Goal: Information Seeking & Learning: Learn about a topic

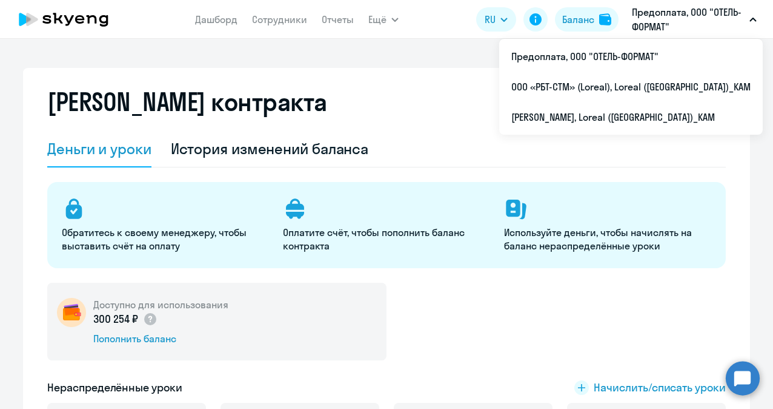
select select "english_adult_not_native_speaker"
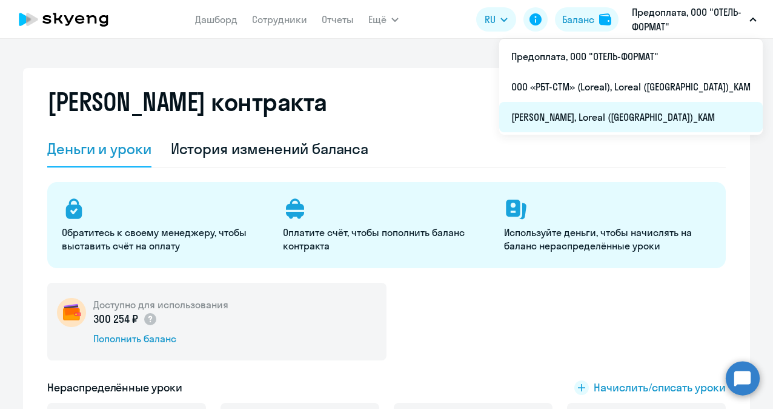
click at [587, 116] on li "[PERSON_NAME], Loreal ([GEOGRAPHIC_DATA])_KAM" at bounding box center [631, 117] width 264 height 30
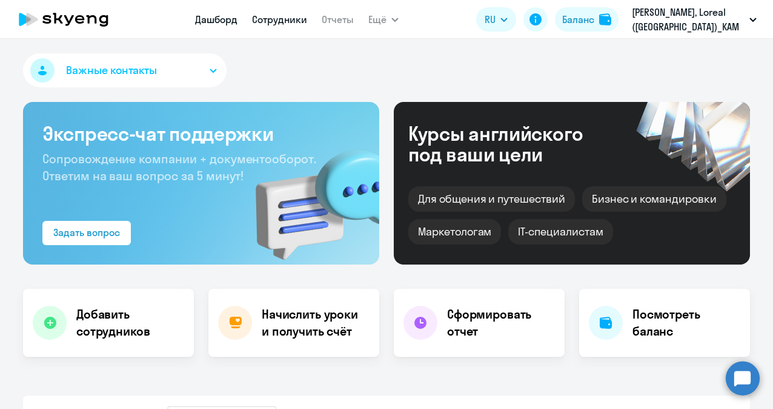
click at [270, 23] on link "Сотрудники" at bounding box center [279, 19] width 55 height 12
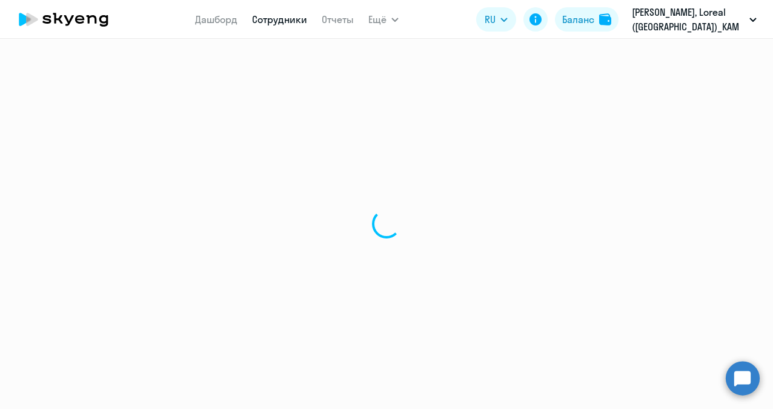
select select "30"
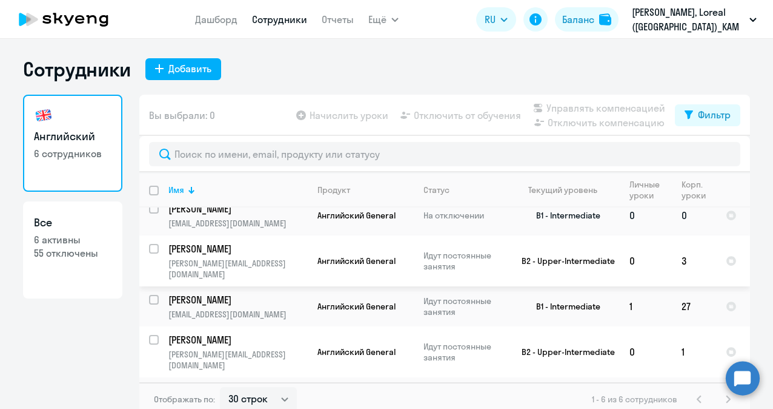
scroll to position [7, 0]
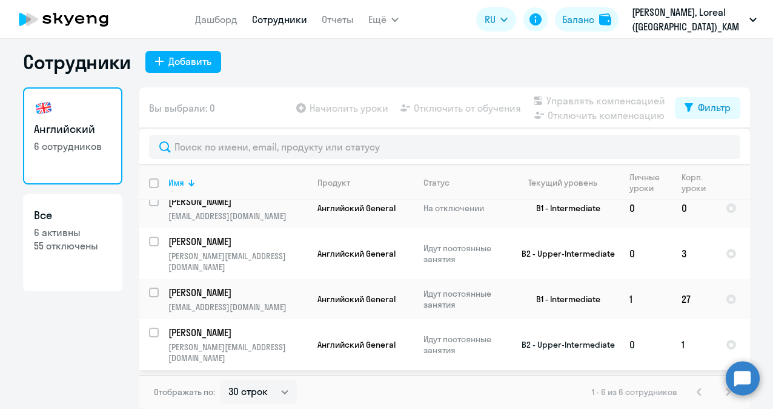
click at [234, 326] on p "[PERSON_NAME]" at bounding box center [237, 332] width 137 height 13
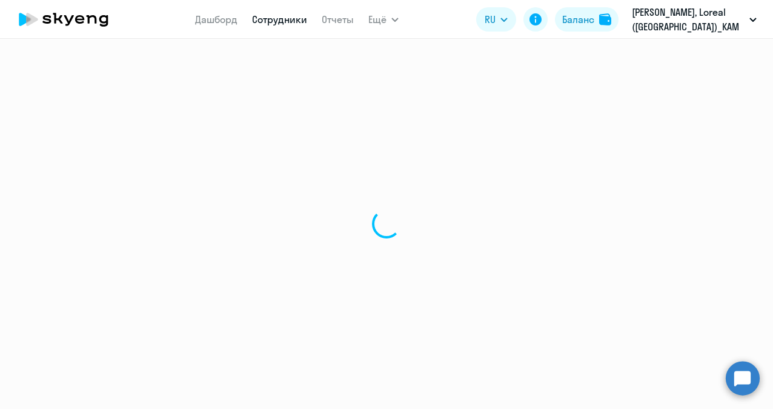
select select "english"
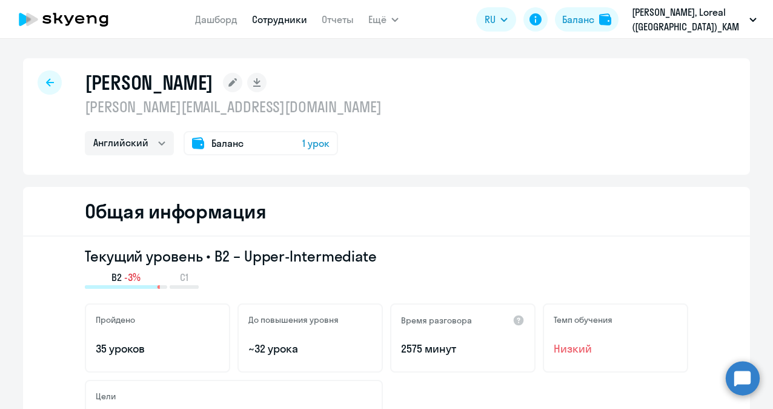
select select "30"
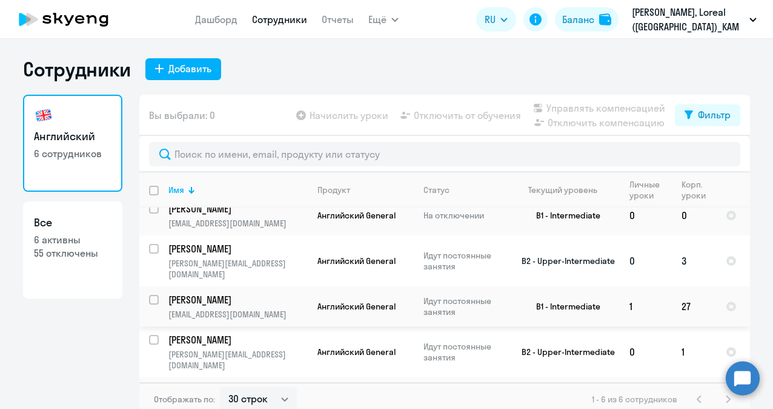
scroll to position [7, 0]
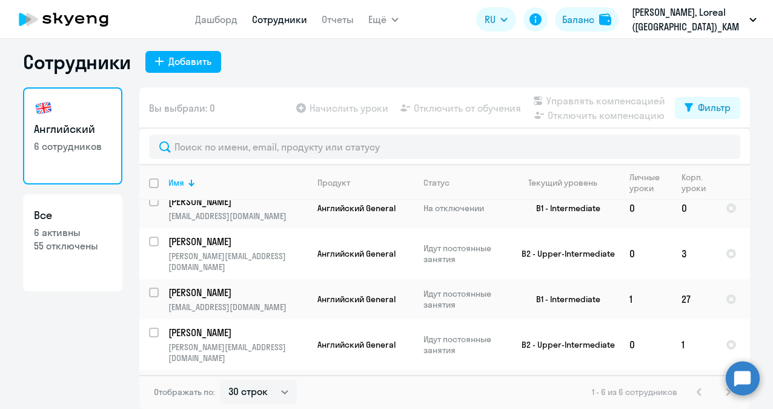
click at [213, 376] on p "[PERSON_NAME]" at bounding box center [237, 382] width 137 height 13
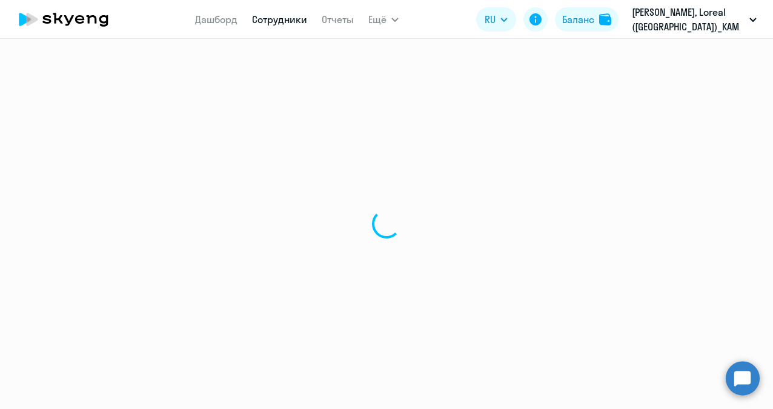
select select "english"
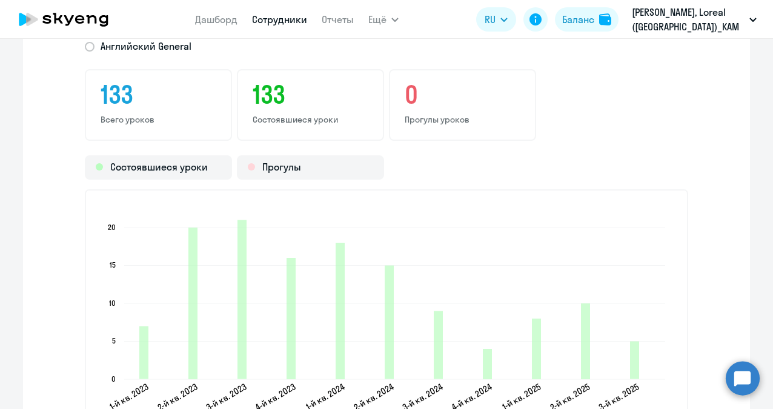
scroll to position [1576, 0]
